Goal: Task Accomplishment & Management: Use online tool/utility

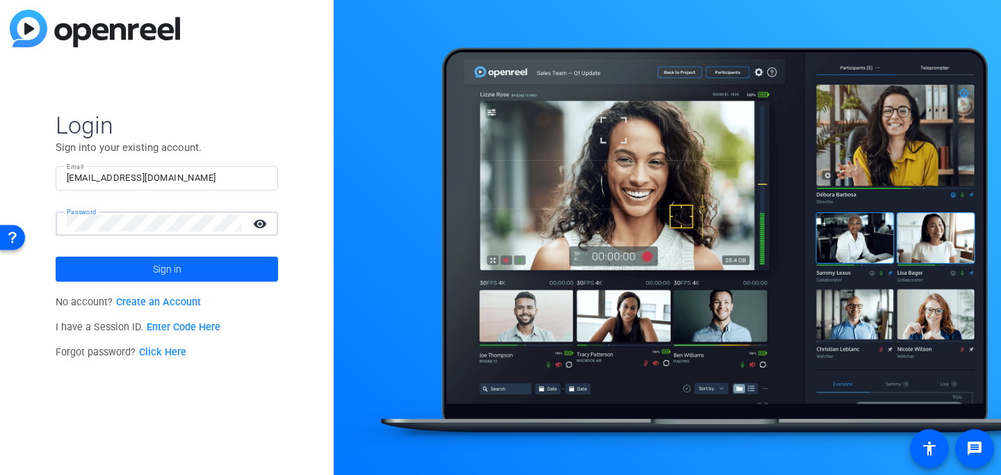
click at [189, 270] on span at bounding box center [167, 268] width 222 height 33
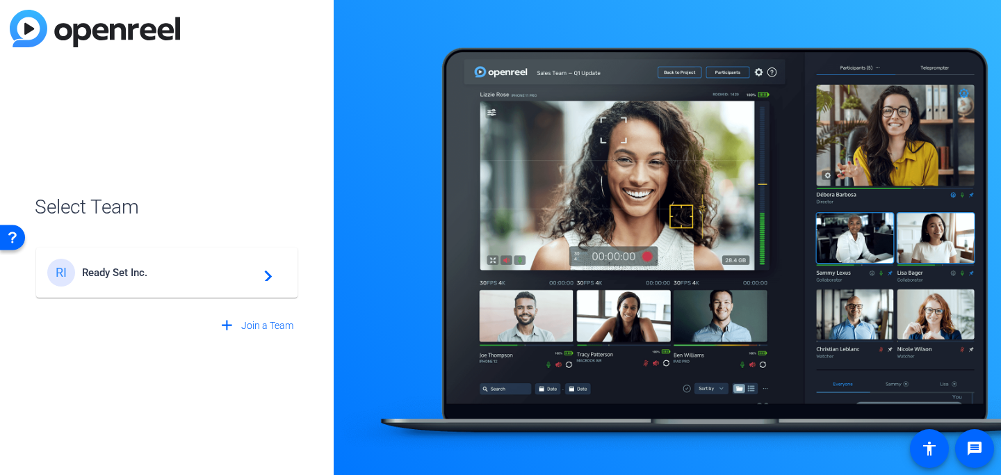
click at [189, 270] on span "Ready Set Inc." at bounding box center [169, 272] width 174 height 13
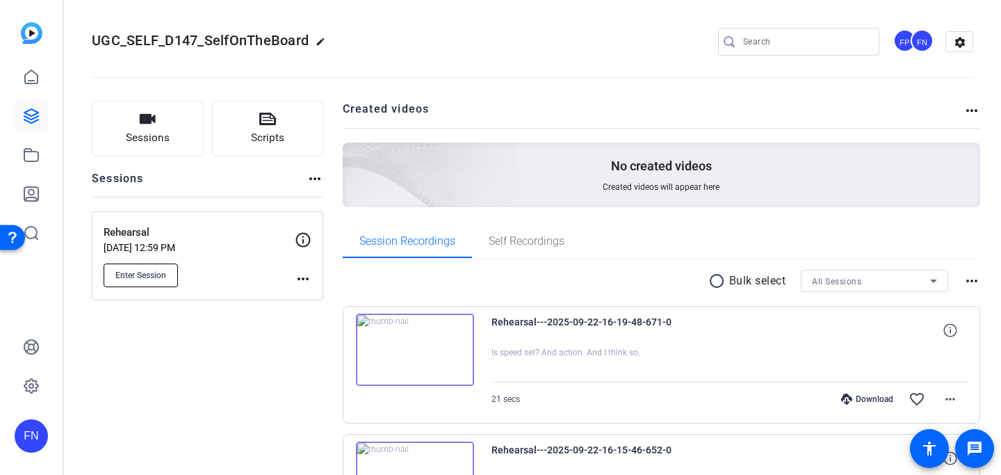
click at [154, 274] on span "Enter Session" at bounding box center [140, 275] width 51 height 11
